Goal: Transaction & Acquisition: Book appointment/travel/reservation

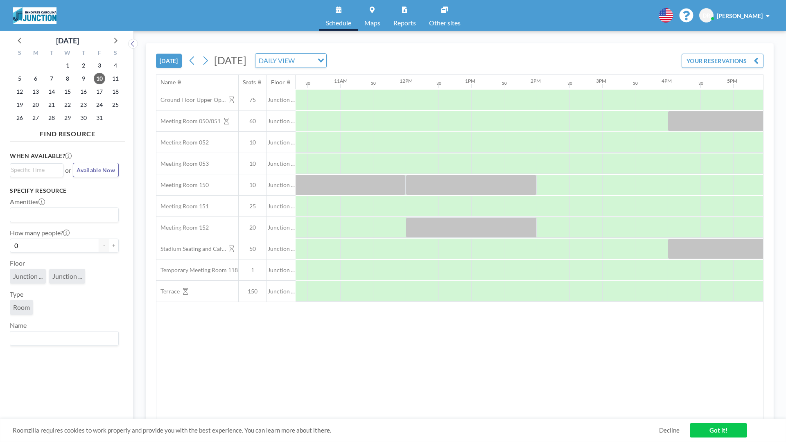
scroll to position [0, 676]
click at [527, 126] on div at bounding box center [519, 121] width 33 height 20
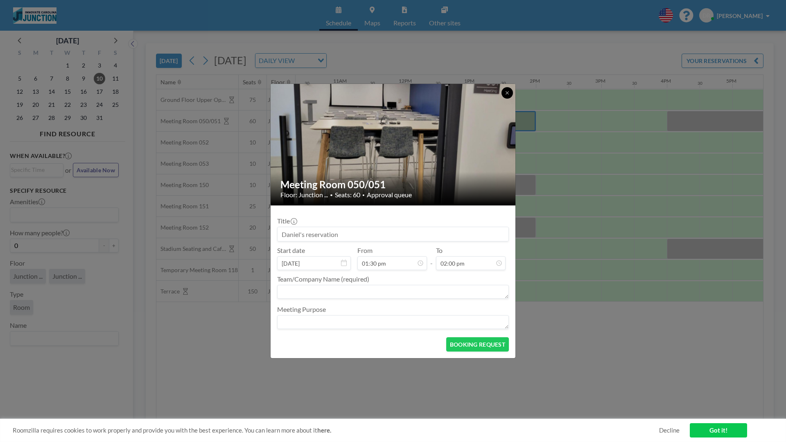
click at [508, 95] on icon at bounding box center [507, 92] width 5 height 5
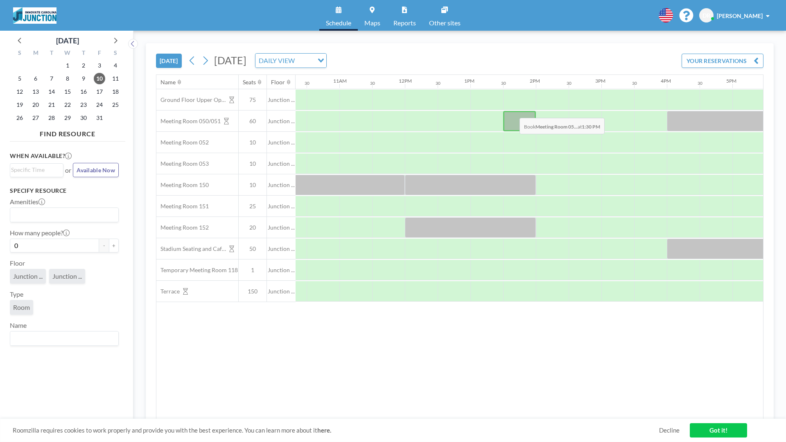
click at [513, 112] on div at bounding box center [519, 121] width 33 height 20
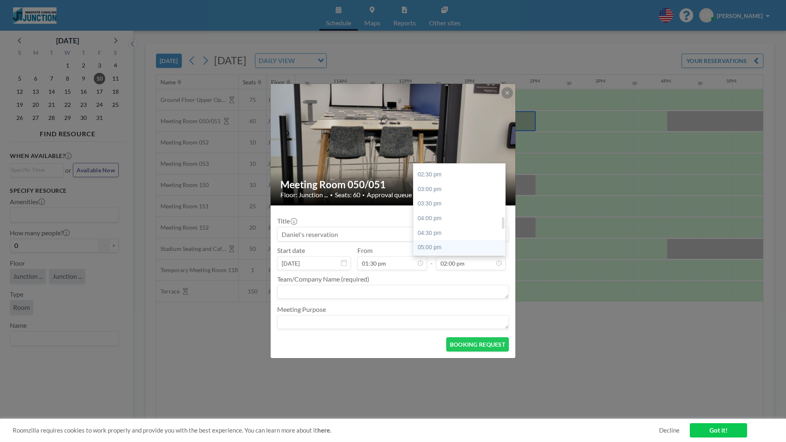
scroll to position [424, 0]
click at [455, 244] on div "05:00 pm" at bounding box center [461, 242] width 96 height 15
type input "05:00 pm"
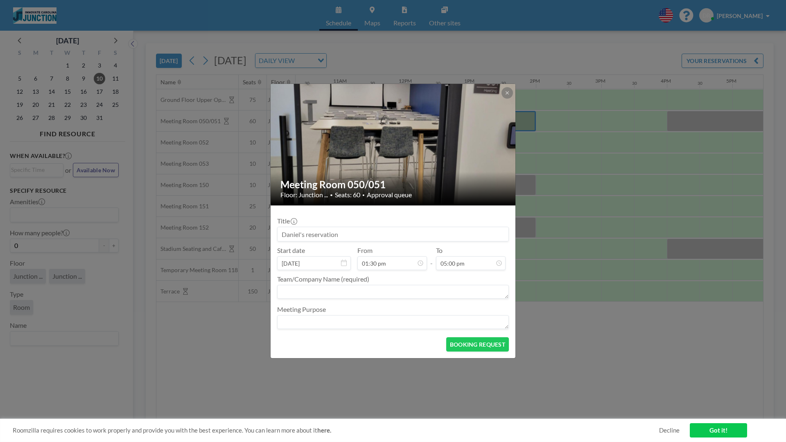
scroll to position [0, 0]
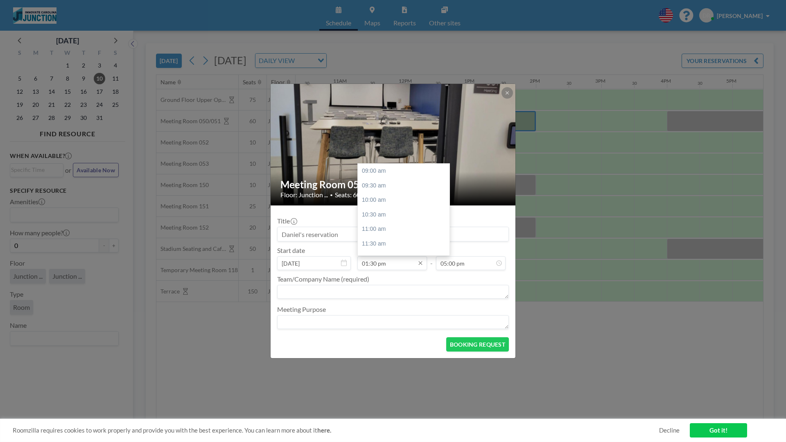
click at [375, 267] on input "01:30 pm" at bounding box center [392, 263] width 70 height 14
click at [397, 180] on div "01:00 pm" at bounding box center [406, 177] width 96 height 15
type input "01:00 pm"
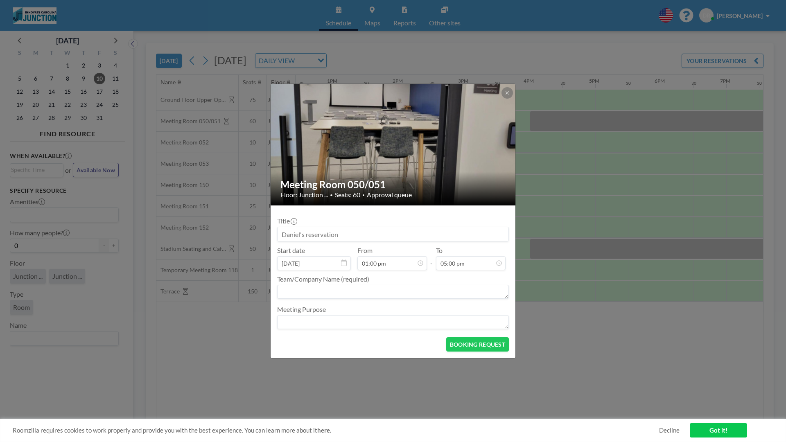
scroll to position [0, 818]
click at [457, 289] on textarea at bounding box center [393, 292] width 232 height 14
click at [432, 319] on textarea at bounding box center [393, 322] width 232 height 14
type textarea "Pitch practice"
click at [453, 344] on button "BOOKING REQUEST" at bounding box center [477, 344] width 63 height 14
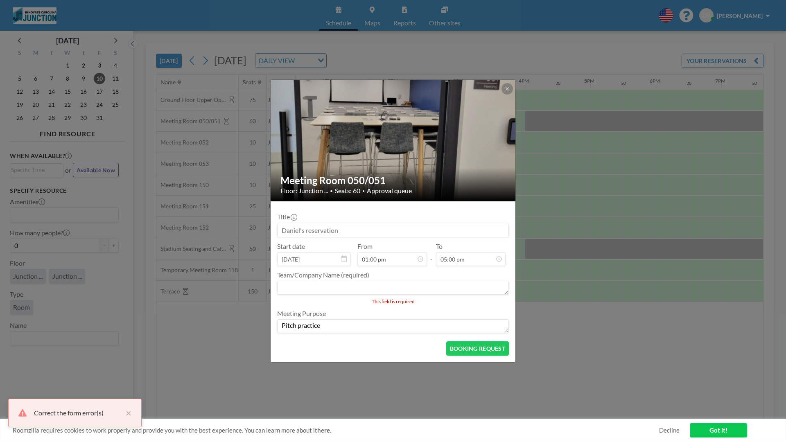
click at [434, 286] on textarea at bounding box center [393, 288] width 232 height 14
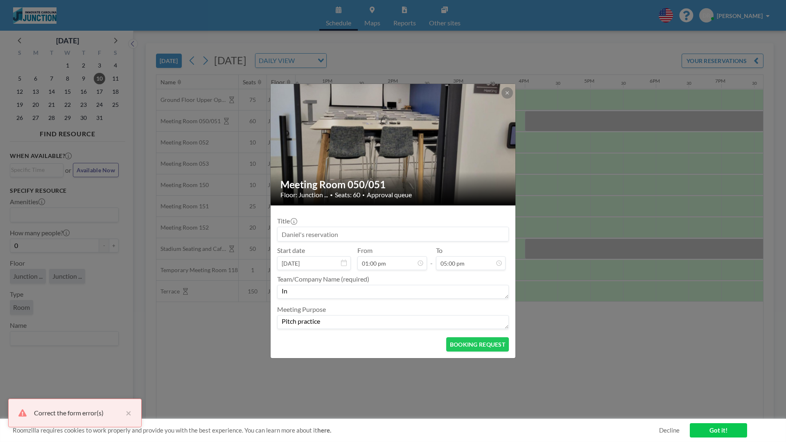
type textarea "I"
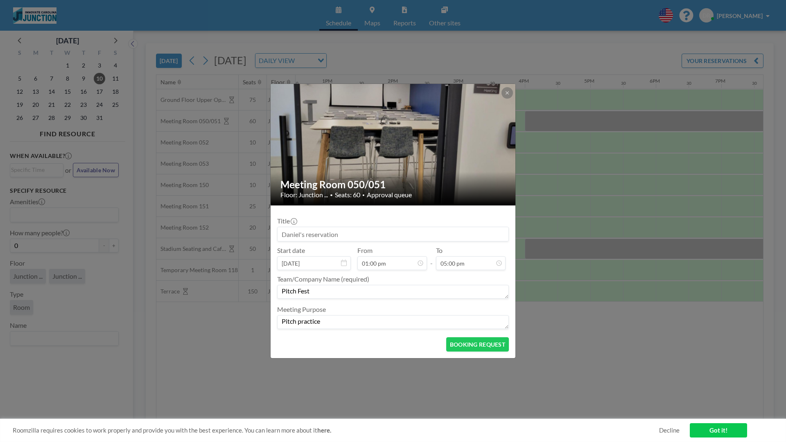
type textarea "Pitch Fest"
click at [487, 353] on form "Title Start date Oct 10, 2025 From 01:00 pm - To 05:00 pm Team/Company Name (re…" at bounding box center [392, 281] width 245 height 153
click at [490, 344] on button "BOOKING REQUEST" at bounding box center [477, 344] width 63 height 14
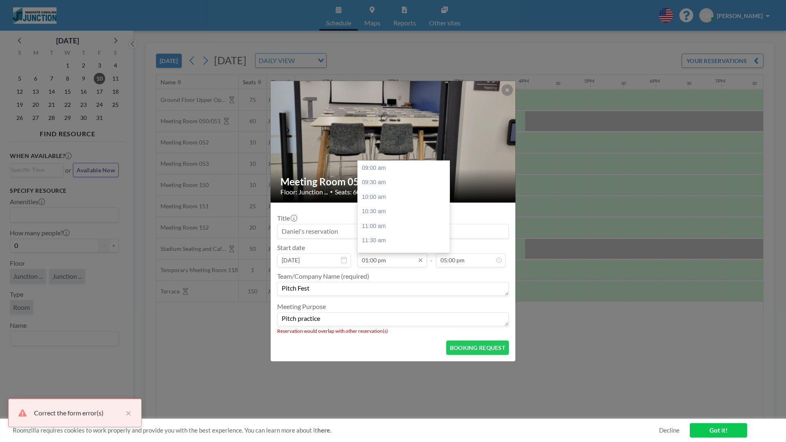
scroll to position [117, 0]
click at [384, 264] on input "01:00 pm" at bounding box center [392, 260] width 70 height 14
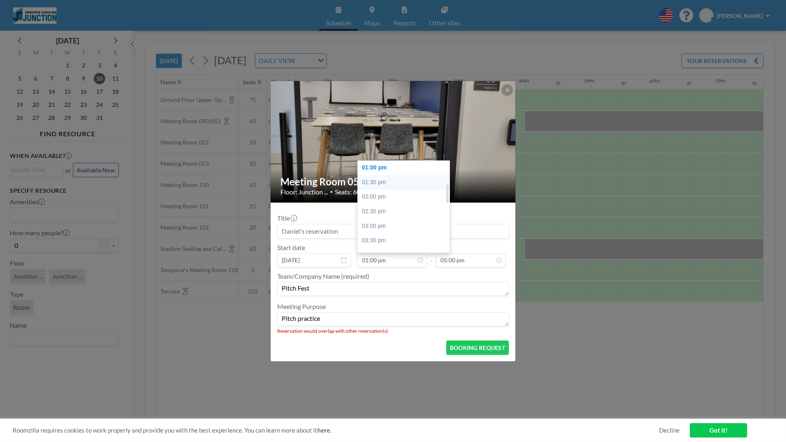
click at [394, 183] on div "01:30 pm" at bounding box center [406, 182] width 96 height 15
type input "01:30 pm"
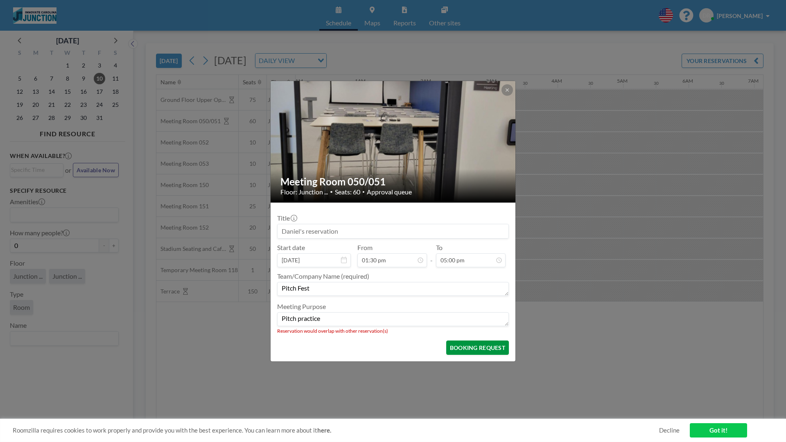
scroll to position [131, 0]
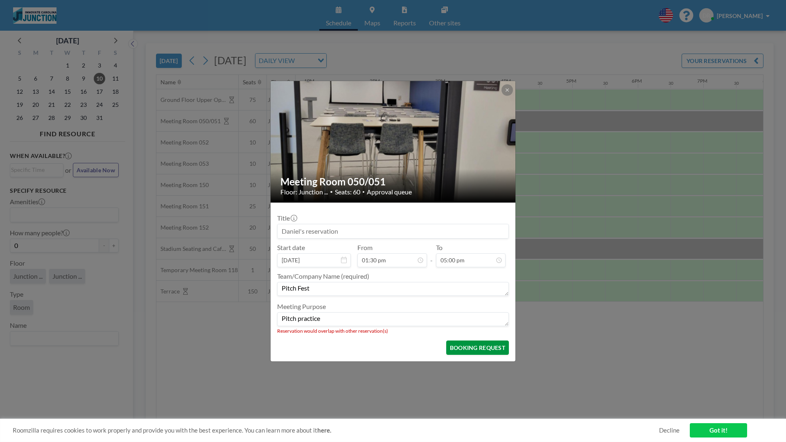
click at [460, 345] on button "BOOKING REQUEST" at bounding box center [477, 347] width 63 height 14
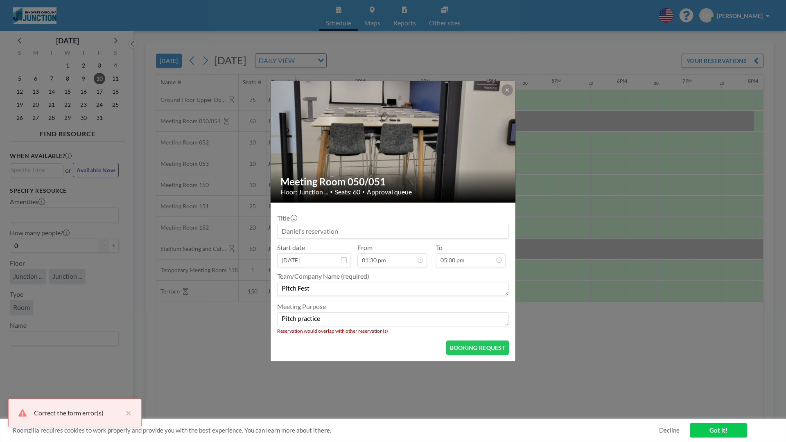
scroll to position [495, 0]
click at [508, 88] on icon at bounding box center [506, 89] width 3 height 3
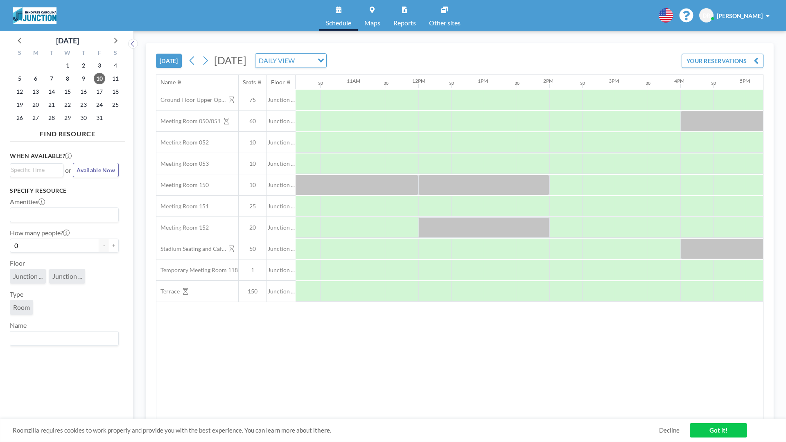
scroll to position [0, 655]
click at [478, 125] on div at bounding box center [475, 121] width 33 height 20
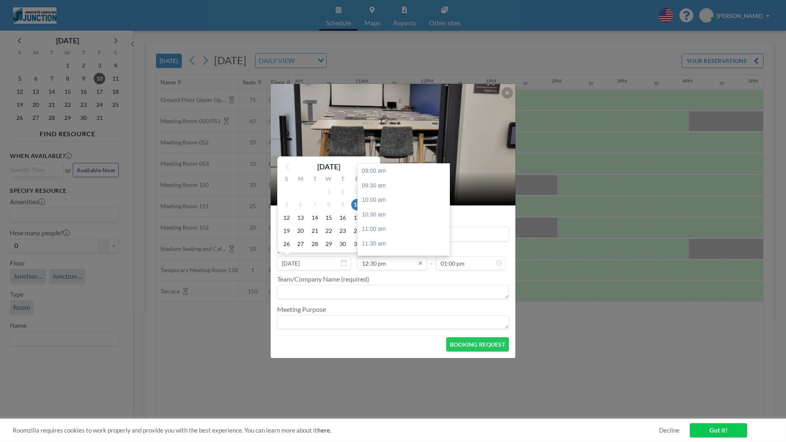
scroll to position [102, 0]
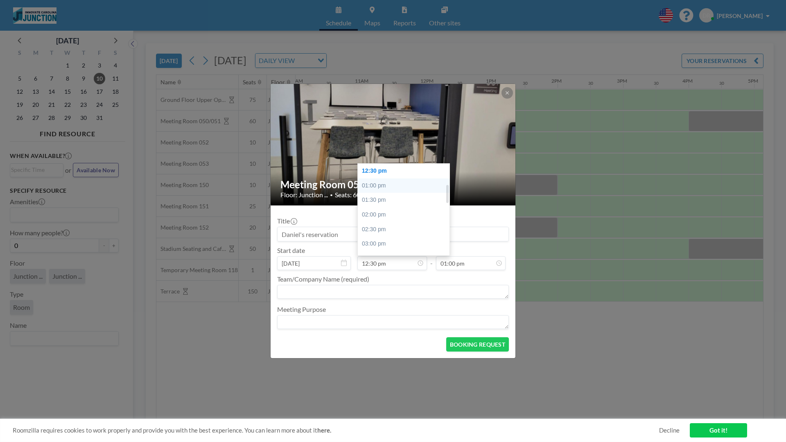
click at [399, 186] on div "01:00 pm" at bounding box center [406, 185] width 96 height 15
type input "01:00 pm"
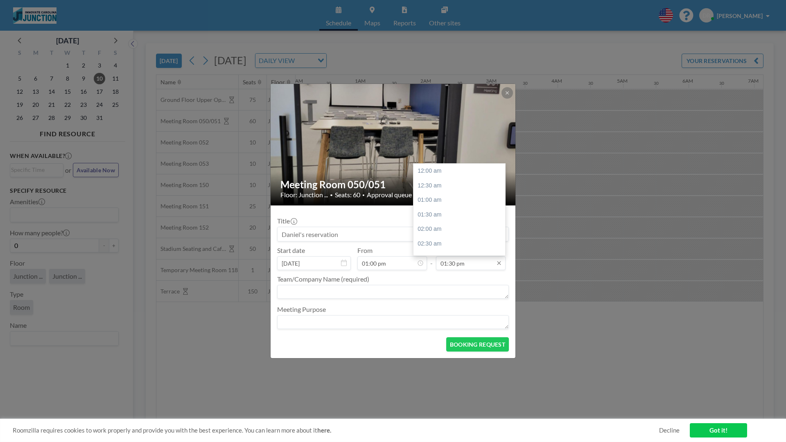
scroll to position [393, 0]
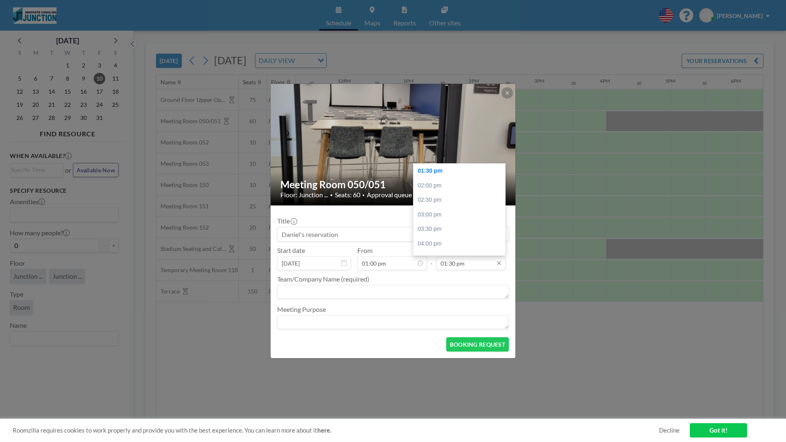
click at [464, 265] on input "01:30 pm" at bounding box center [471, 263] width 70 height 14
click at [453, 239] on div "04:00 pm" at bounding box center [461, 244] width 96 height 15
type input "04:00 pm"
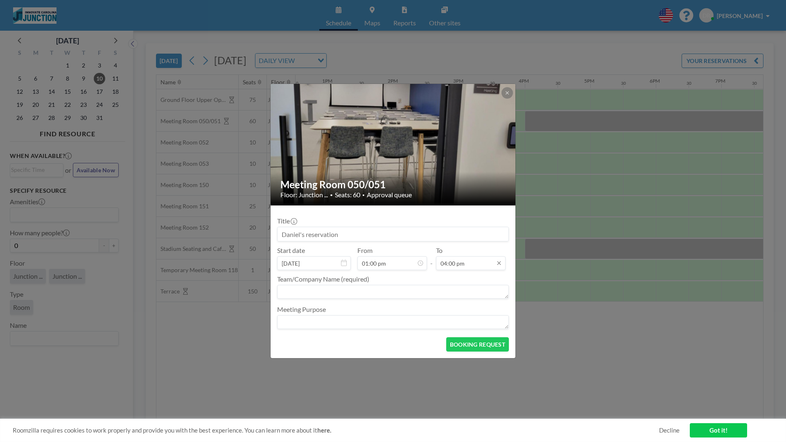
scroll to position [466, 0]
click at [315, 284] on div "Team/Company Name (required)" at bounding box center [393, 287] width 232 height 25
click at [315, 293] on textarea at bounding box center [393, 292] width 232 height 14
type textarea "Innovate"
type textarea "Pitch Practice"
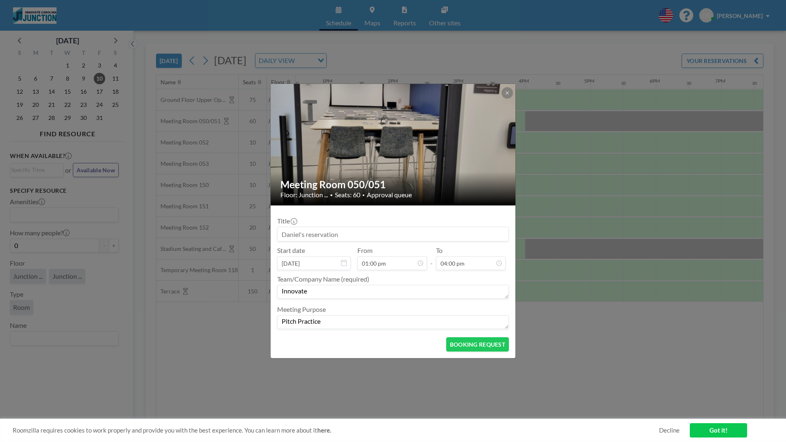
drag, startPoint x: 315, startPoint y: 290, endPoint x: 258, endPoint y: 286, distance: 57.4
click at [258, 286] on div "Meeting Room 050/051 Floor: Junction ... • Seats: 60 • Approval queue Title Sta…" at bounding box center [393, 221] width 786 height 442
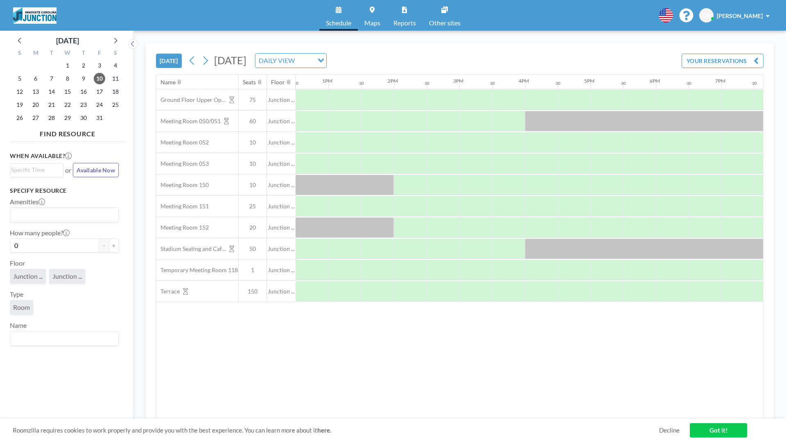
click at [741, 432] on link "Got it!" at bounding box center [717, 430] width 57 height 14
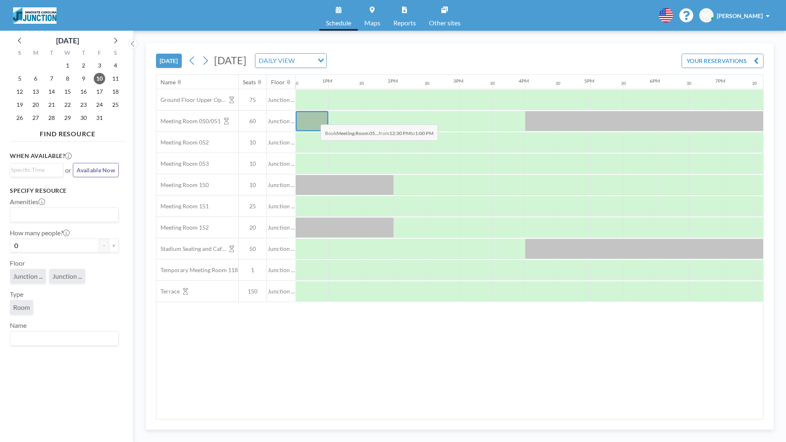
click at [314, 118] on div at bounding box center [311, 121] width 33 height 20
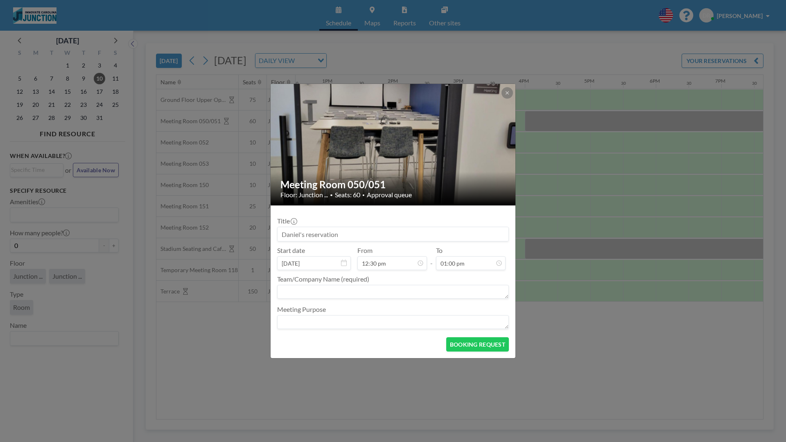
scroll to position [102, 0]
click at [368, 294] on textarea at bounding box center [393, 292] width 232 height 14
type textarea "Pitch Fest"
type textarea "Pitch Practice"
click at [501, 340] on button "BOOKING REQUEST" at bounding box center [477, 344] width 63 height 14
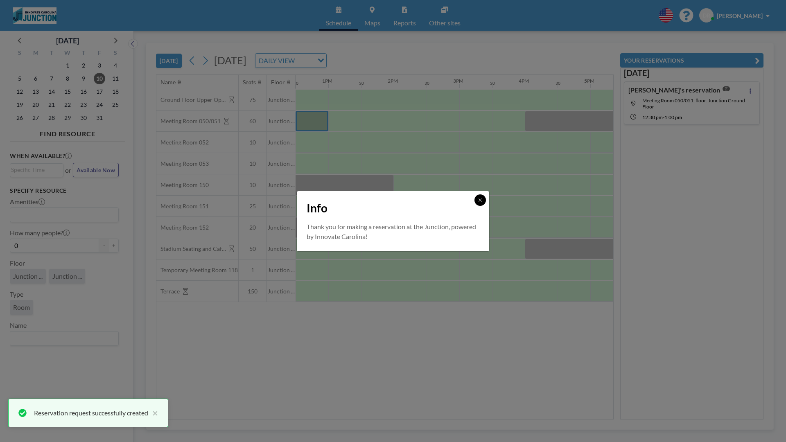
click at [481, 198] on icon at bounding box center [480, 200] width 5 height 5
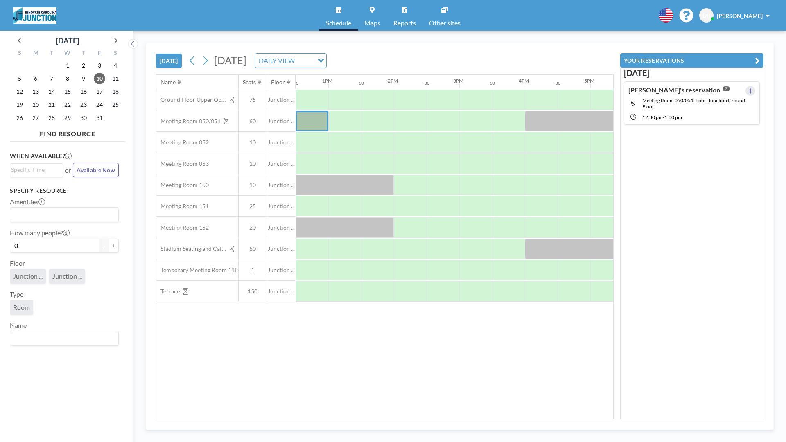
click at [745, 91] on button at bounding box center [750, 91] width 10 height 10
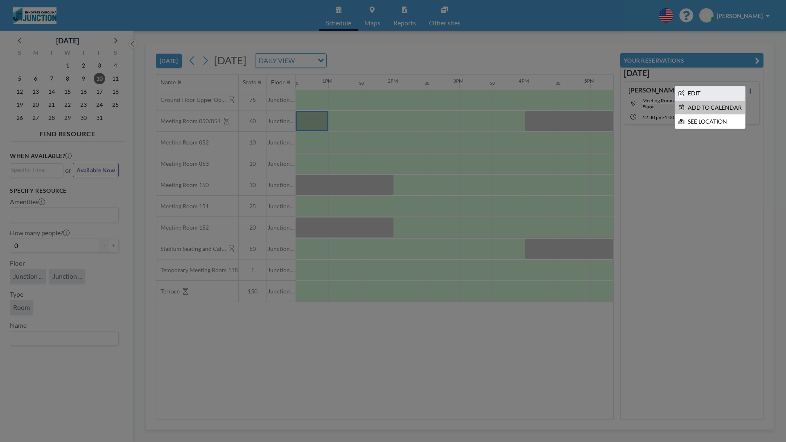
click at [729, 92] on li "EDIT" at bounding box center [710, 93] width 70 height 14
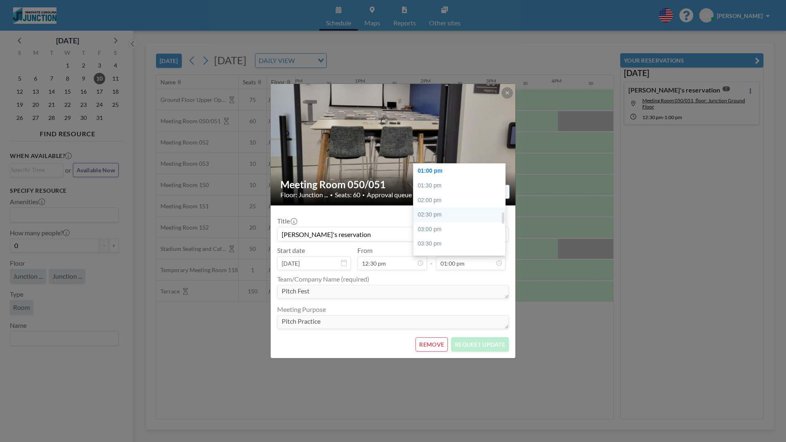
scroll to position [389, 0]
click at [453, 243] on div "04:00 pm" at bounding box center [461, 248] width 96 height 15
type input "04:00 pm"
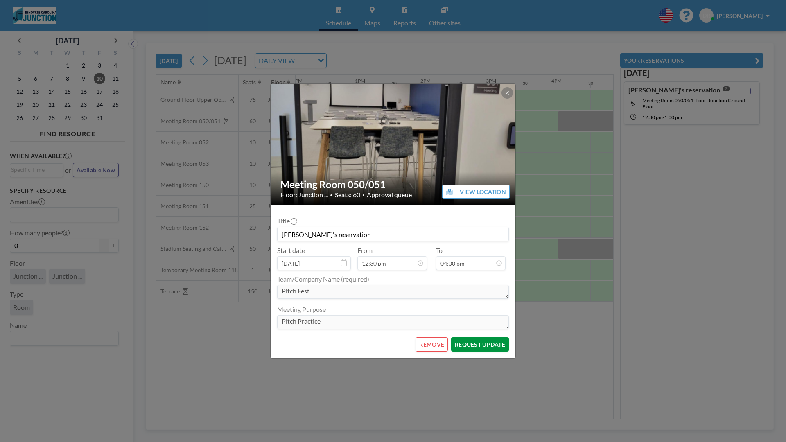
scroll to position [466, 0]
click at [478, 344] on button "REQUEST UPDATE" at bounding box center [480, 344] width 58 height 14
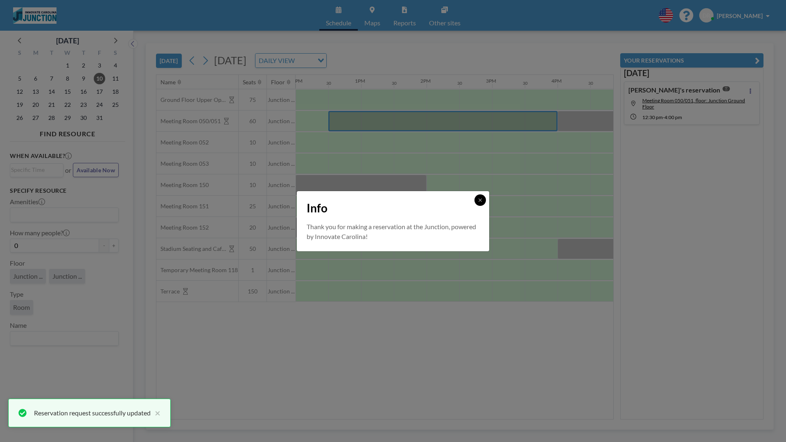
click at [477, 203] on button at bounding box center [479, 199] width 11 height 11
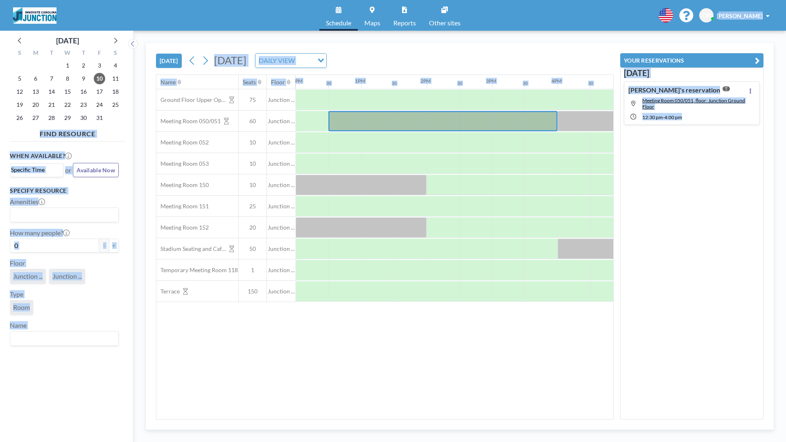
click at [760, 6] on div "Schedule Maps Reports Other sites English Polski 日本語 Española DR Daniel Rabinov…" at bounding box center [393, 15] width 786 height 31
click at [750, 13] on span "[PERSON_NAME]" at bounding box center [739, 15] width 46 height 7
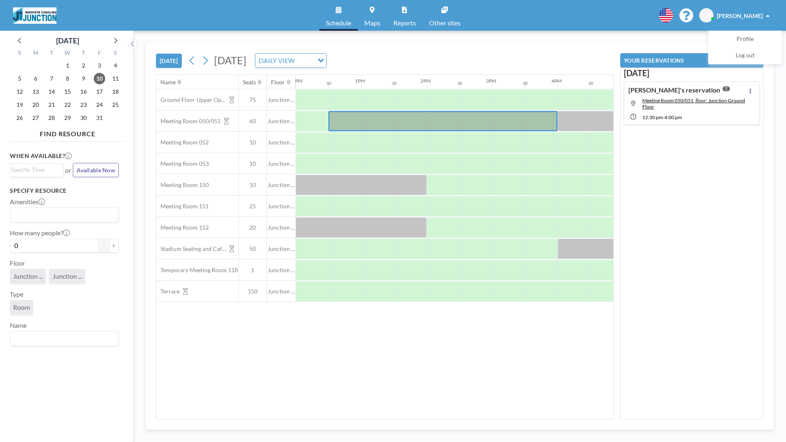
click at [749, 13] on span "[PERSON_NAME]" at bounding box center [739, 15] width 46 height 7
click at [21, 11] on img at bounding box center [34, 15] width 43 height 16
click at [30, 18] on img at bounding box center [34, 15] width 43 height 16
click at [437, 20] on span "Other sites" at bounding box center [445, 23] width 32 height 7
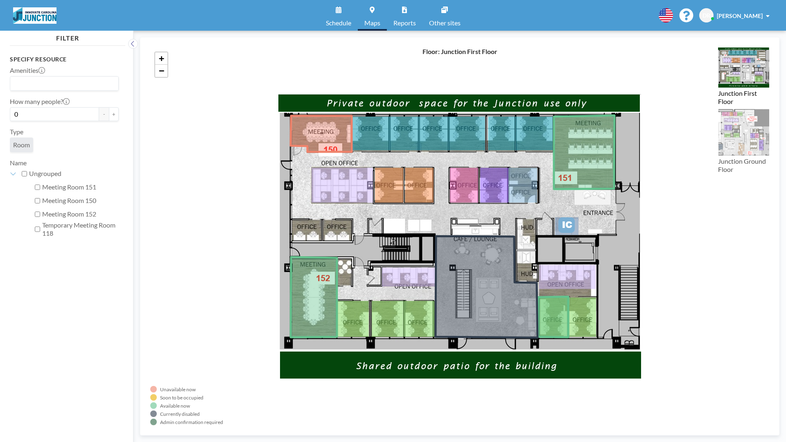
click at [353, 17] on link "Schedule" at bounding box center [338, 15] width 38 height 31
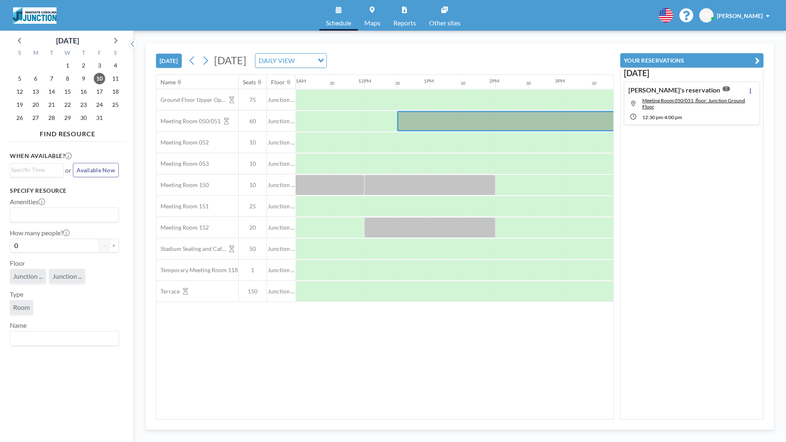
scroll to position [0, 757]
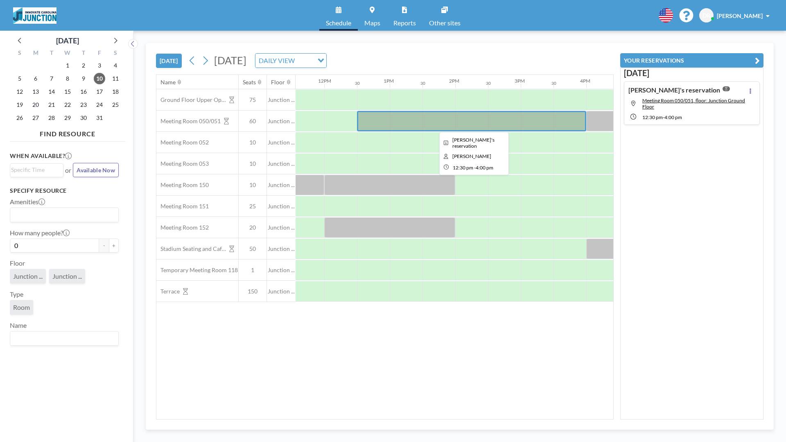
click at [478, 119] on div at bounding box center [471, 121] width 229 height 20
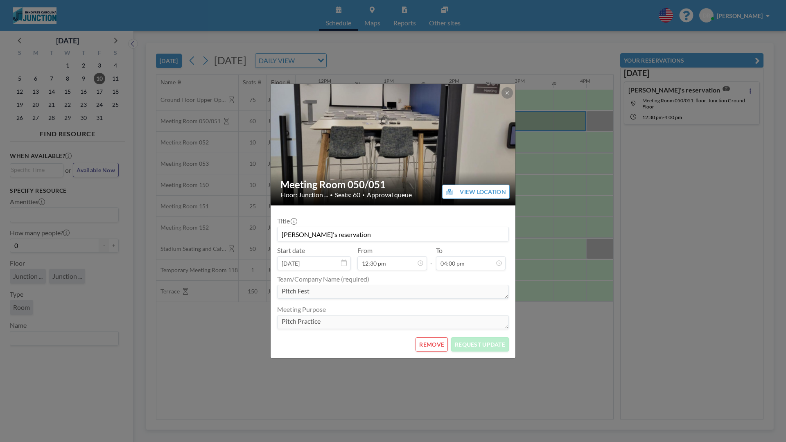
scroll to position [466, 0]
click at [507, 89] on button at bounding box center [506, 92] width 11 height 11
